Goal: Information Seeking & Learning: Check status

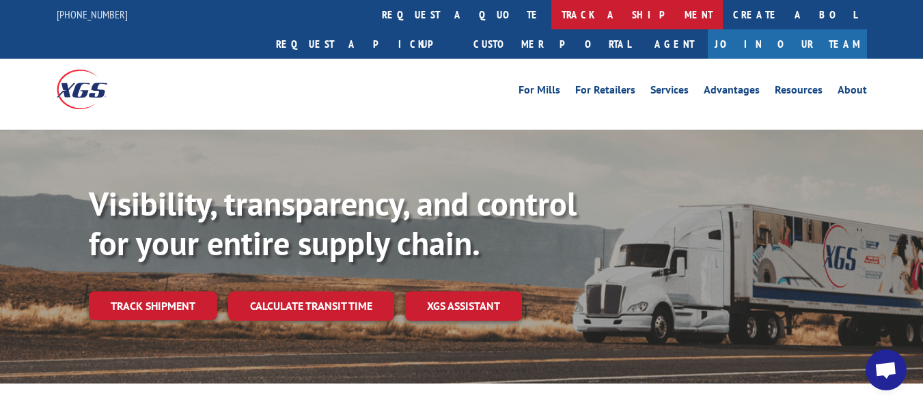
click at [551, 18] on link "track a shipment" at bounding box center [636, 14] width 171 height 29
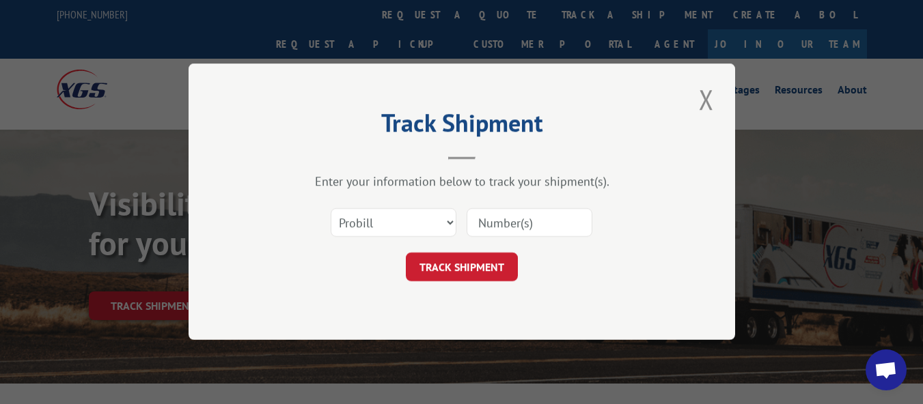
click at [534, 221] on input at bounding box center [529, 223] width 126 height 29
paste input "17463002"
type input "17463002"
drag, startPoint x: 470, startPoint y: 267, endPoint x: 467, endPoint y: 247, distance: 20.8
click at [471, 266] on button "TRACK SHIPMENT" at bounding box center [462, 267] width 112 height 29
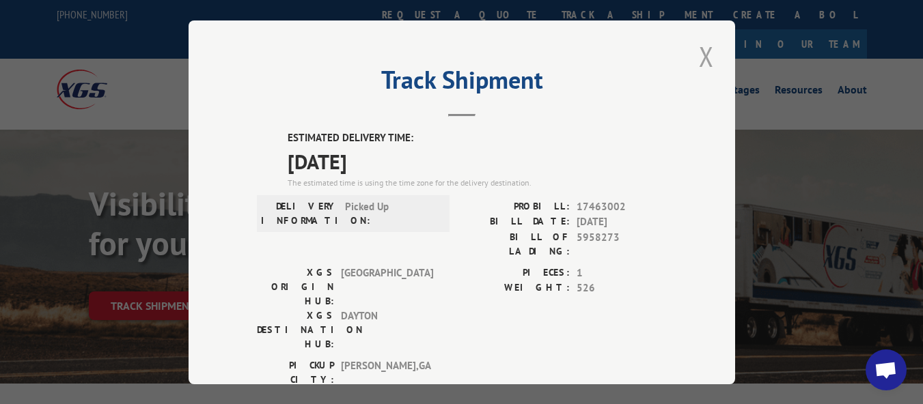
click at [695, 54] on button "Close modal" at bounding box center [705, 57] width 23 height 38
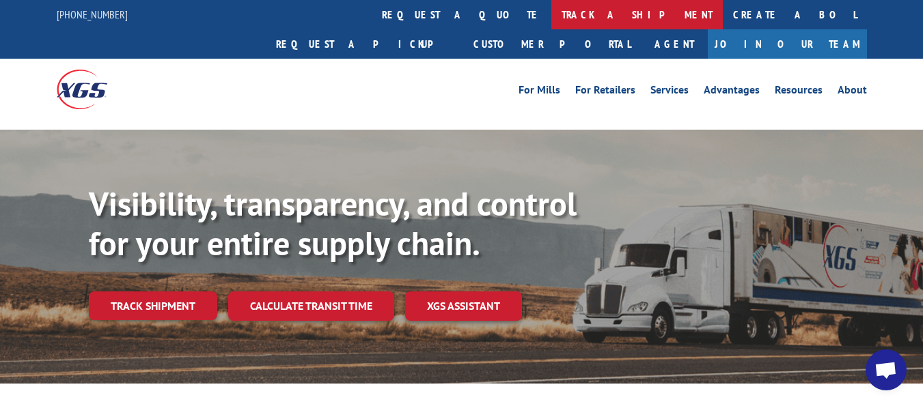
click at [551, 8] on link "track a shipment" at bounding box center [636, 14] width 171 height 29
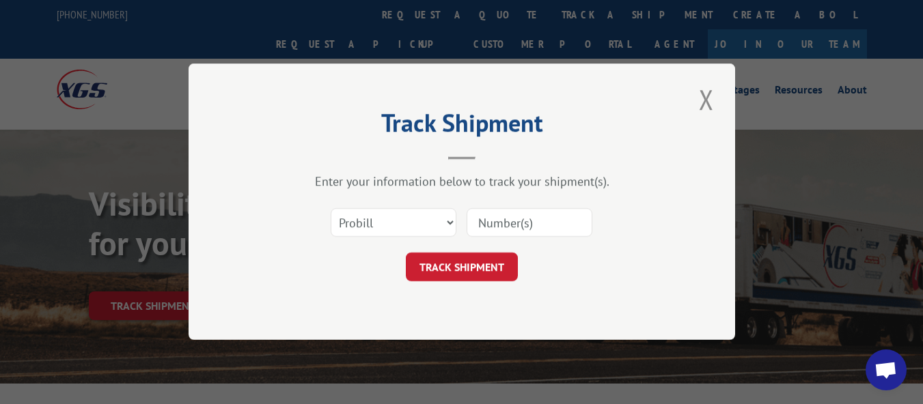
click at [490, 218] on input at bounding box center [529, 223] width 126 height 29
paste input "17462782"
type input "17462782"
click at [448, 264] on button "TRACK SHIPMENT" at bounding box center [462, 267] width 112 height 29
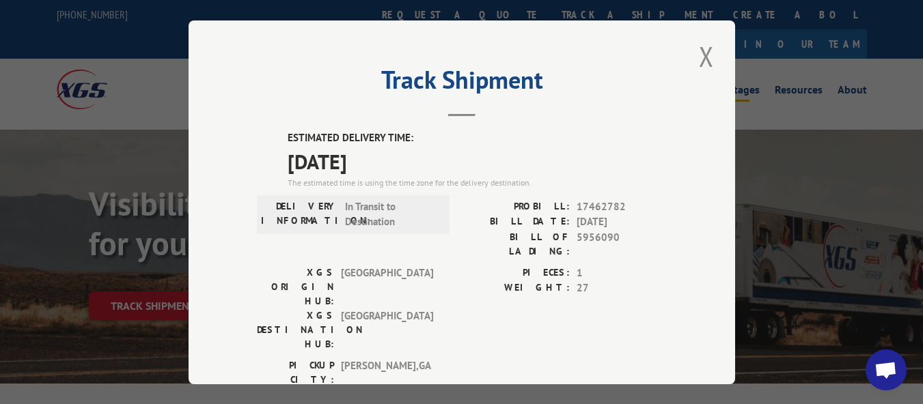
drag, startPoint x: 697, startPoint y: 44, endPoint x: 703, endPoint y: 64, distance: 20.7
click at [699, 44] on button "Close modal" at bounding box center [705, 57] width 23 height 38
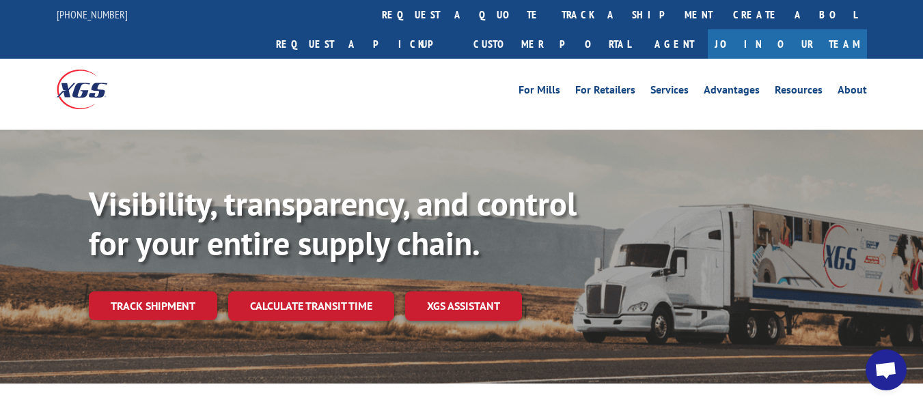
click at [551, 14] on link "track a shipment" at bounding box center [636, 14] width 171 height 29
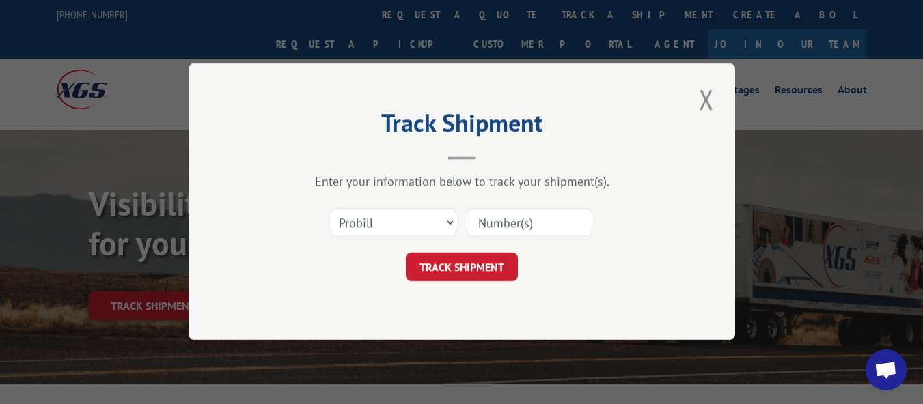
click at [520, 216] on input at bounding box center [529, 223] width 126 height 29
paste input "17224710"
type input "17224710"
click at [462, 276] on button "TRACK SHIPMENT" at bounding box center [462, 267] width 112 height 29
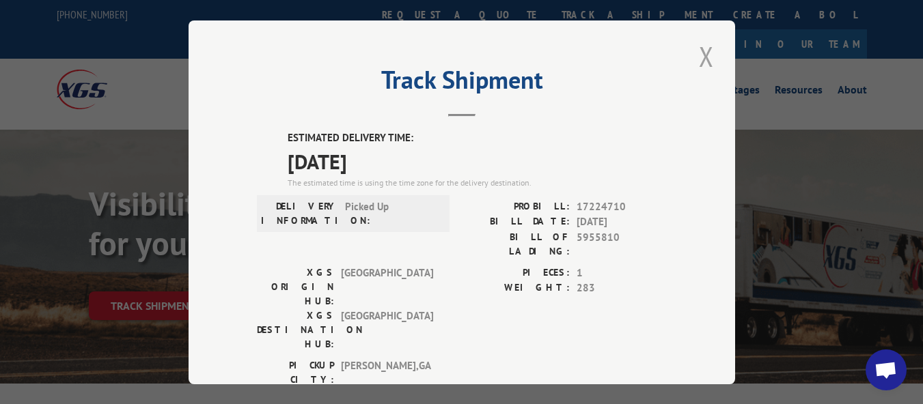
click at [701, 48] on button "Close modal" at bounding box center [705, 57] width 23 height 38
